Goal: Task Accomplishment & Management: Use online tool/utility

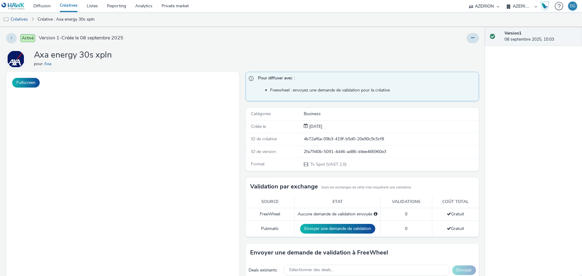
select select "79162ed7-0017-4339-93b0-3399b708648f"
click at [173, 5] on link "Private market" at bounding box center [175, 6] width 36 height 12
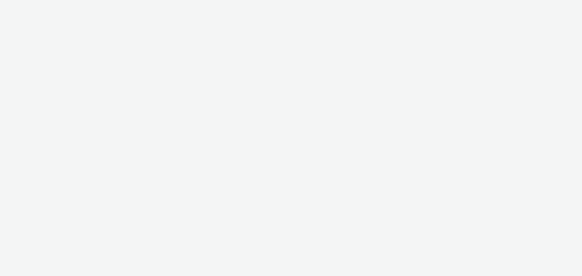
select select "79162ed7-0017-4339-93b0-3399b708648f"
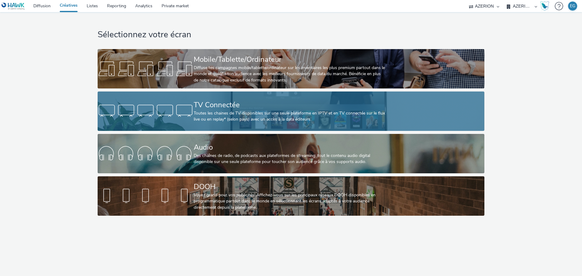
click at [216, 115] on div "Toutes les chaines de TV disponibles sur une seule plateforme en IPTV et en TV …" at bounding box center [290, 116] width 192 height 12
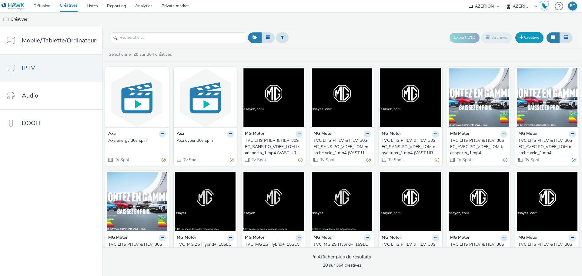
click at [534, 36] on link "Créative" at bounding box center [529, 37] width 28 height 11
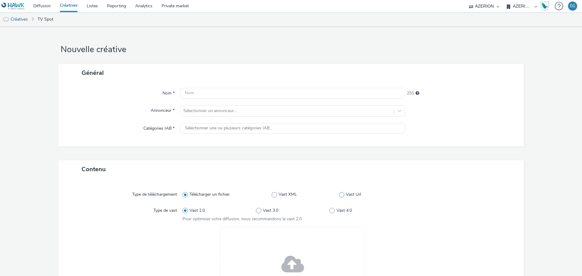
click at [346, 192] on span "Vast Url" at bounding box center [353, 194] width 15 height 6
click at [343, 193] on input "Vast Url" at bounding box center [341, 195] width 4 height 4
radio input "false"
radio input "true"
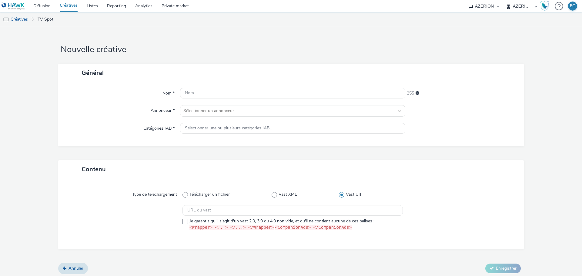
scroll to position [2, 0]
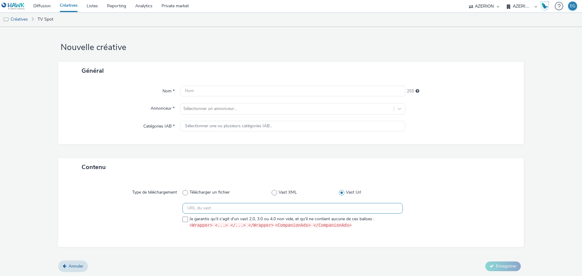
click at [353, 208] on input "text" at bounding box center [292, 208] width 220 height 11
click at [208, 222] on span "Je garantis qu'il s'agit d'un vast 2.0, 3.0 ou 4.0 non vide, et qu'il ne contie…" at bounding box center [281, 222] width 185 height 13
checkbox input "true"
click at [48, 6] on link "Diffusion" at bounding box center [42, 6] width 26 height 12
